Goal: Check status

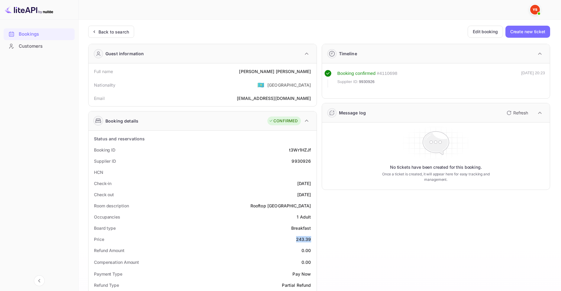
click at [52, 35] on div "Bookings" at bounding box center [45, 34] width 53 height 7
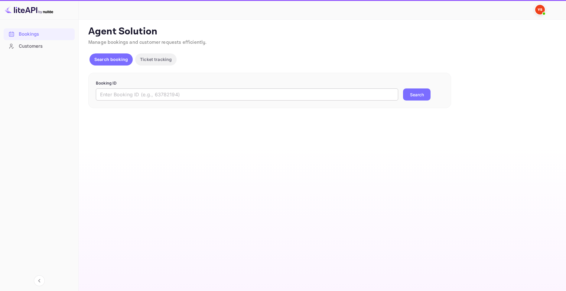
click at [344, 91] on input "text" at bounding box center [247, 95] width 302 height 12
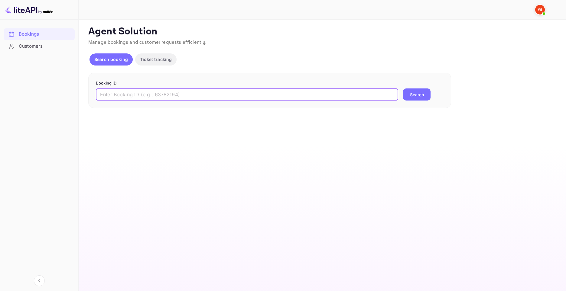
paste input "9928186"
type input "9928186"
click at [413, 96] on button "Search" at bounding box center [417, 95] width 28 height 12
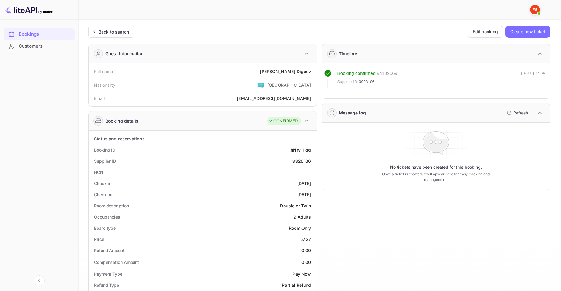
drag, startPoint x: 277, startPoint y: 70, endPoint x: 311, endPoint y: 71, distance: 33.3
drag, startPoint x: 312, startPoint y: 72, endPoint x: 277, endPoint y: 73, distance: 34.2
click at [277, 73] on div "Full name [PERSON_NAME]" at bounding box center [202, 71] width 223 height 11
copy div "[PERSON_NAME]"
drag, startPoint x: 301, startPoint y: 241, endPoint x: 311, endPoint y: 242, distance: 10.7
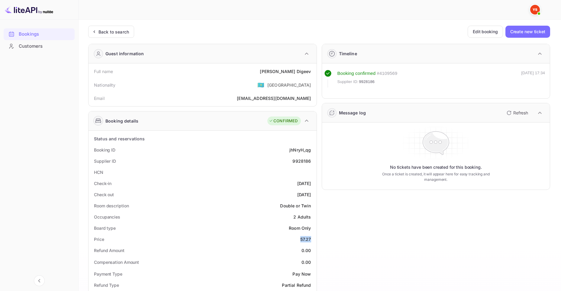
click at [311, 242] on div "Price 57.27" at bounding box center [202, 239] width 223 height 11
copy div "57.27"
